Goal: Task Accomplishment & Management: Use online tool/utility

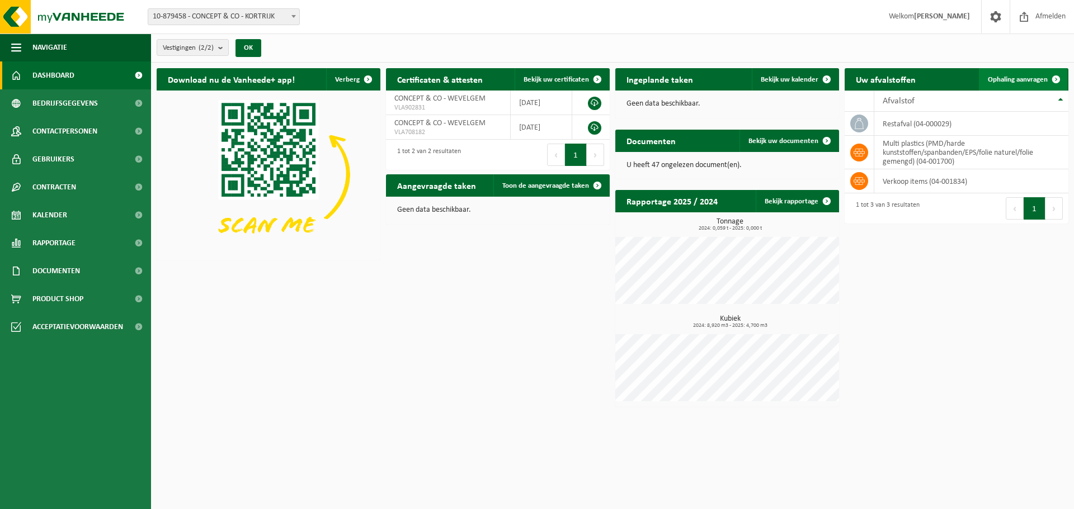
click at [1044, 76] on span "Ophaling aanvragen" at bounding box center [1018, 79] width 60 height 7
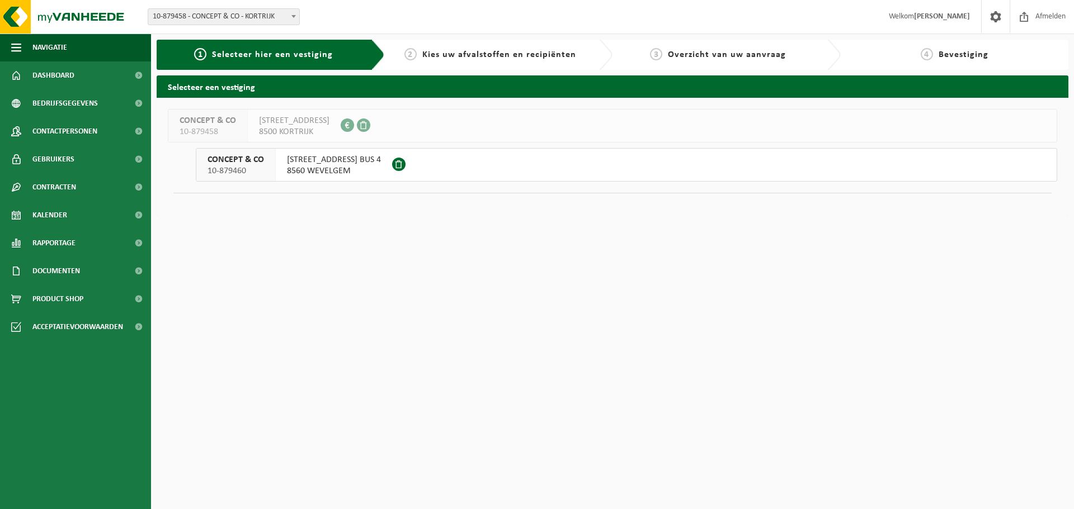
click at [358, 161] on span "KORTRIJKSTRAAT 370 BUS 4" at bounding box center [334, 159] width 94 height 11
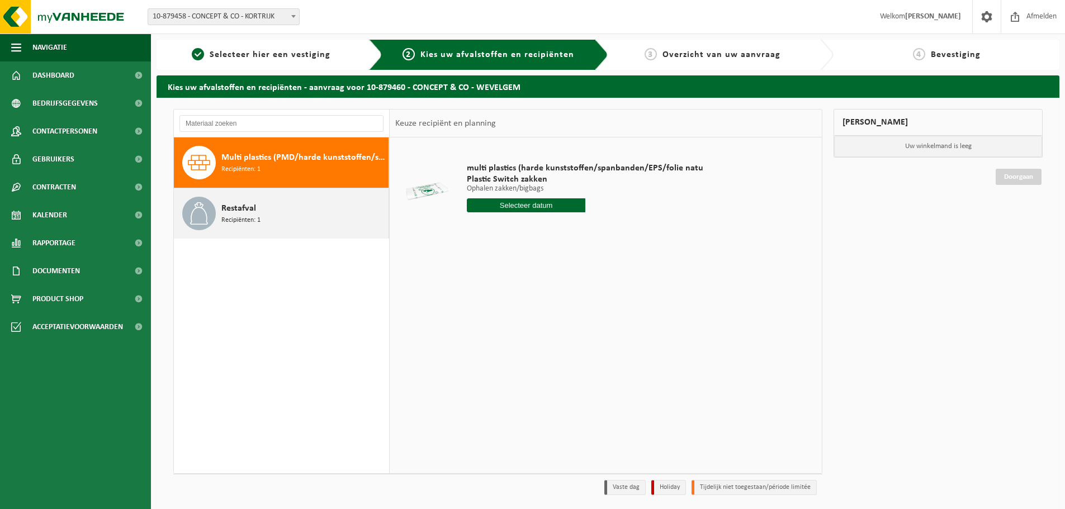
click at [314, 212] on div "Restafval Recipiënten: 1" at bounding box center [303, 214] width 164 height 34
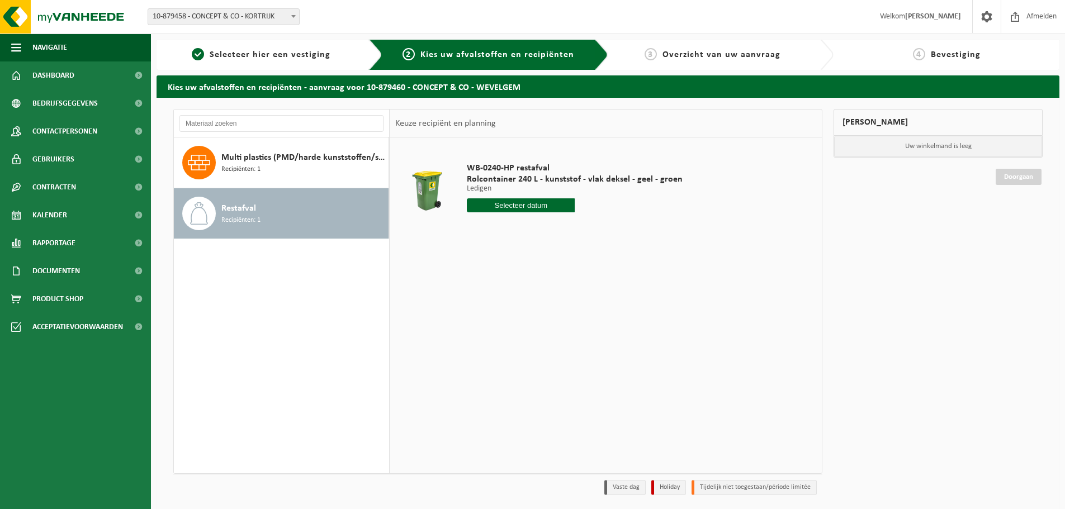
click at [521, 206] on input "text" at bounding box center [521, 206] width 108 height 14
click at [517, 338] on div "27" at bounding box center [517, 341] width 20 height 18
type input "Van [DATE]"
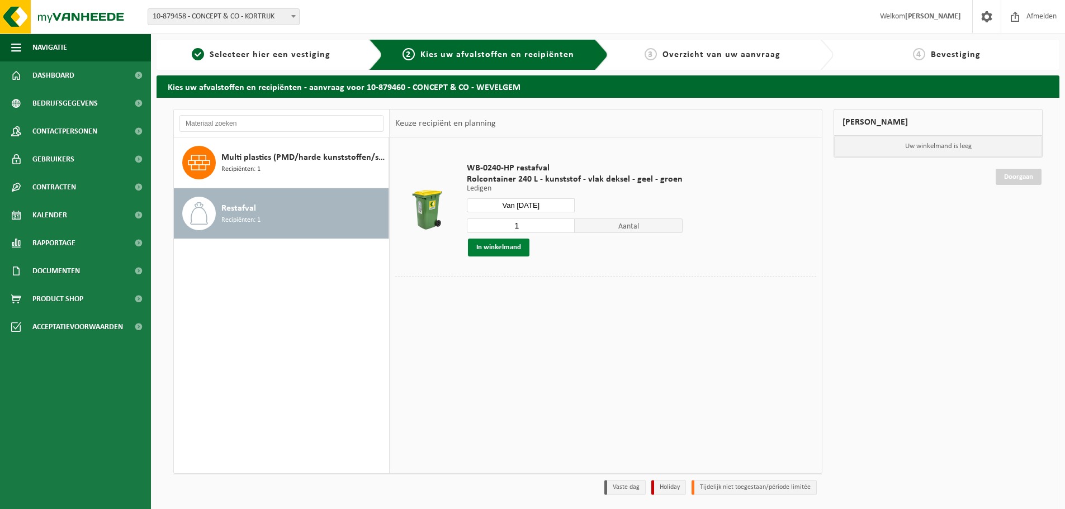
click at [502, 247] on button "In winkelmand" at bounding box center [499, 248] width 62 height 18
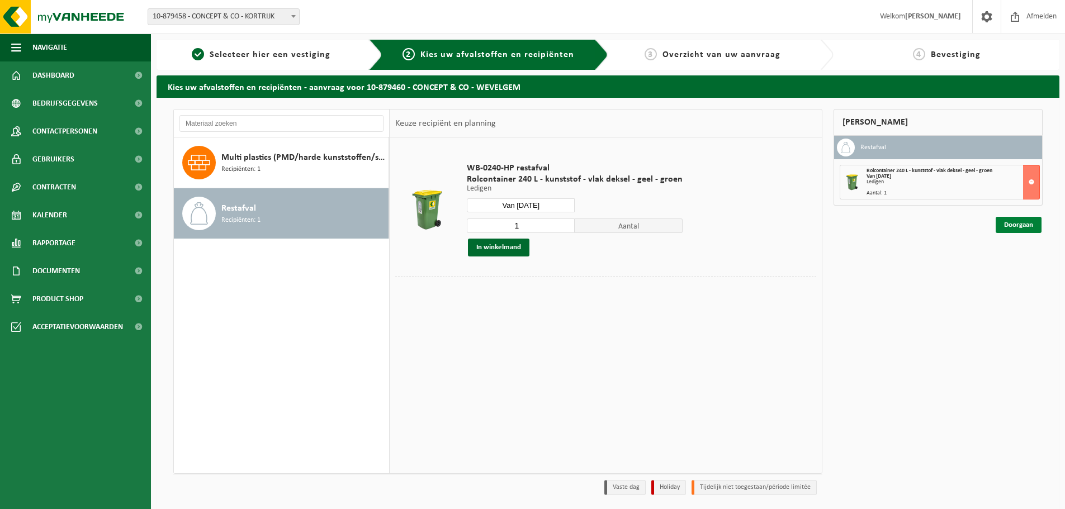
click at [1015, 224] on link "Doorgaan" at bounding box center [1019, 225] width 46 height 16
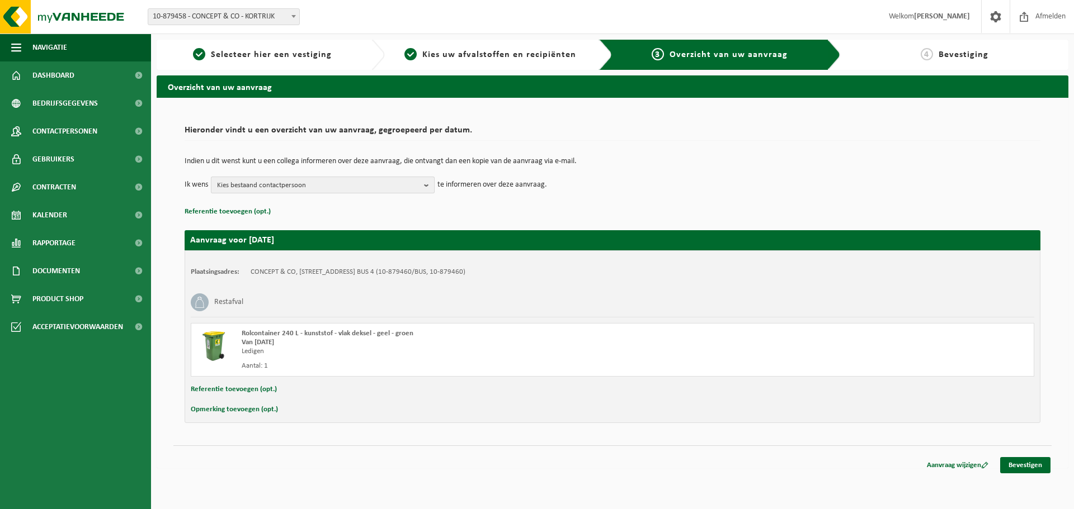
click at [428, 185] on b "button" at bounding box center [429, 185] width 10 height 16
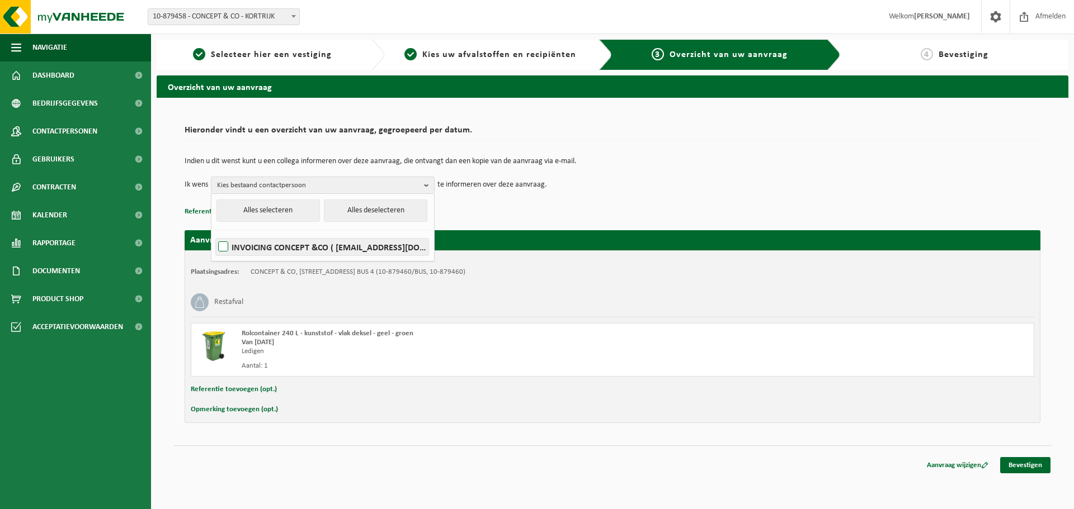
click at [226, 244] on label "INVOICING CONCEPT &CO ( boekhouding@bikeconcept.be )" at bounding box center [322, 247] width 213 height 17
click at [214, 233] on input "INVOICING CONCEPT &CO ( boekhouding@bikeconcept.be )" at bounding box center [214, 233] width 1 height 1
checkbox input "true"
click at [458, 207] on p "Referentie toevoegen (opt.)" at bounding box center [613, 212] width 856 height 15
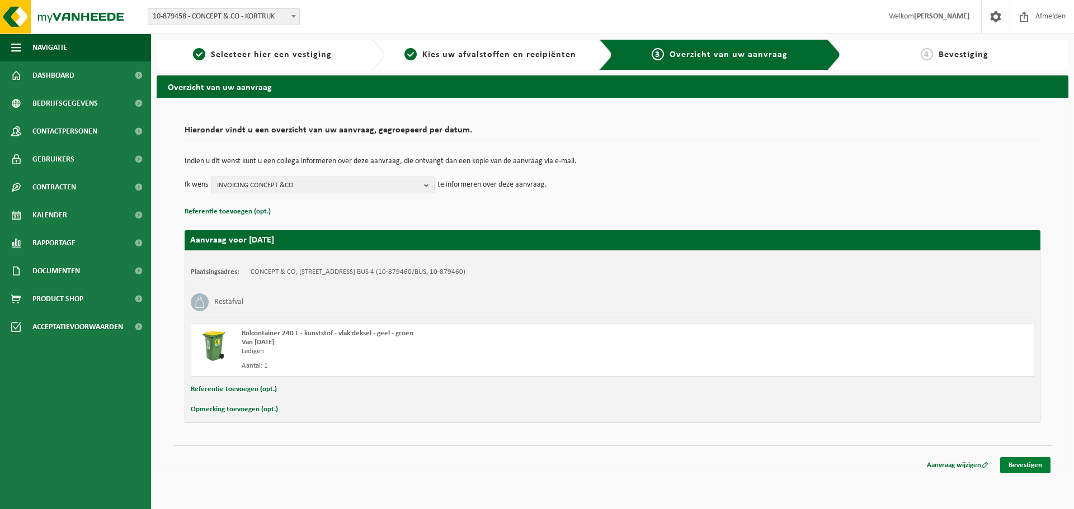
click at [1016, 462] on link "Bevestigen" at bounding box center [1025, 465] width 50 height 16
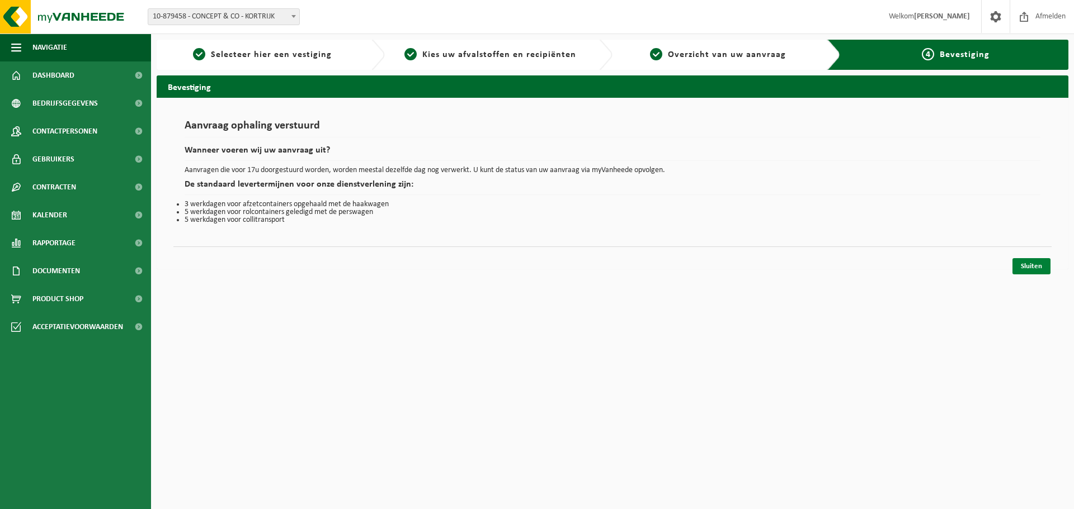
click at [1033, 267] on link "Sluiten" at bounding box center [1031, 266] width 38 height 16
